Goal: Task Accomplishment & Management: Use online tool/utility

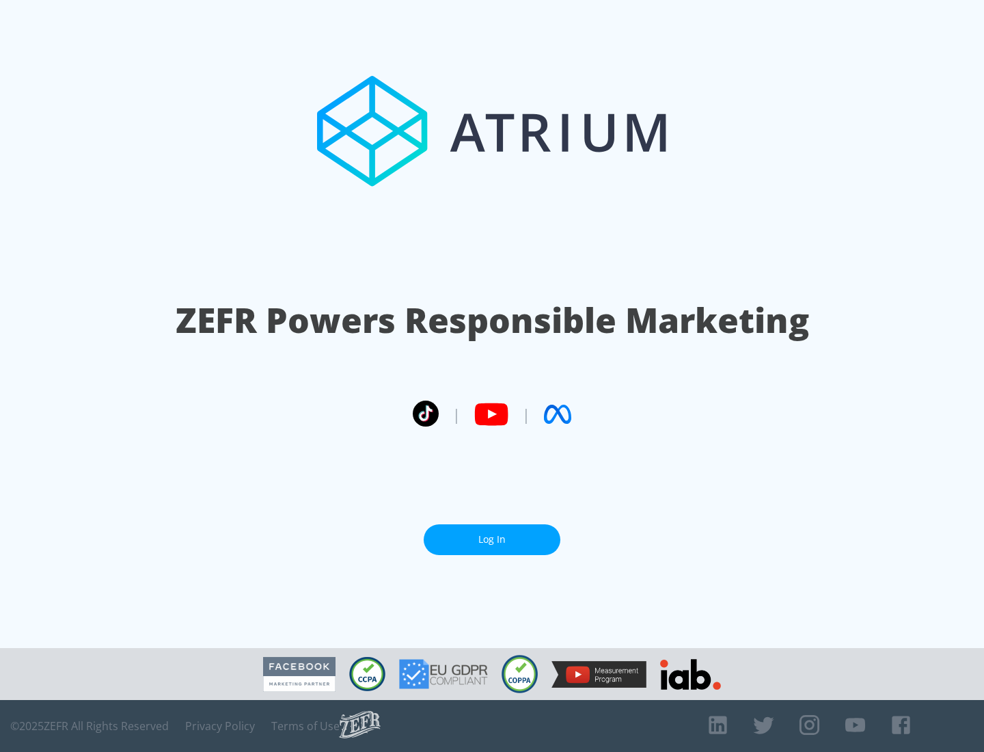
click at [492, 539] on link "Log In" at bounding box center [492, 539] width 137 height 31
